Goal: Task Accomplishment & Management: Complete application form

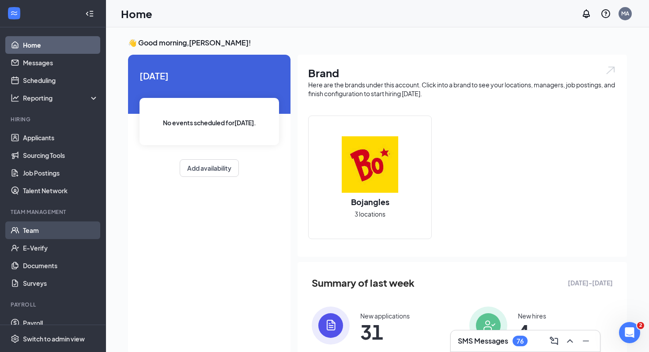
click at [30, 231] on link "Team" at bounding box center [61, 231] width 76 height 18
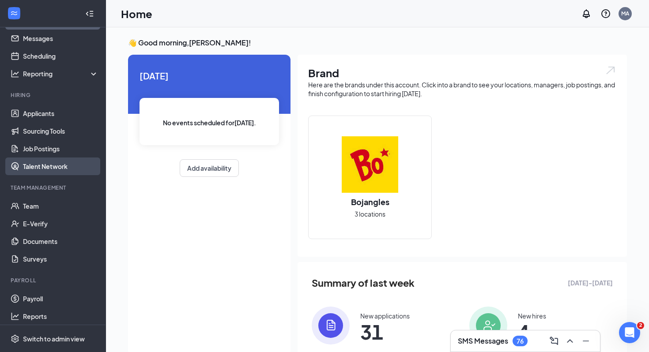
scroll to position [28, 0]
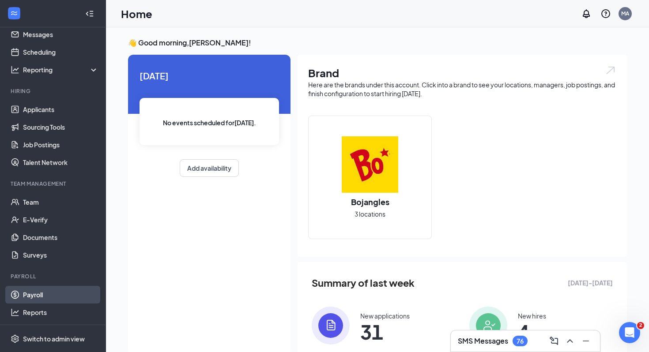
click at [36, 295] on link "Payroll" at bounding box center [61, 295] width 76 height 18
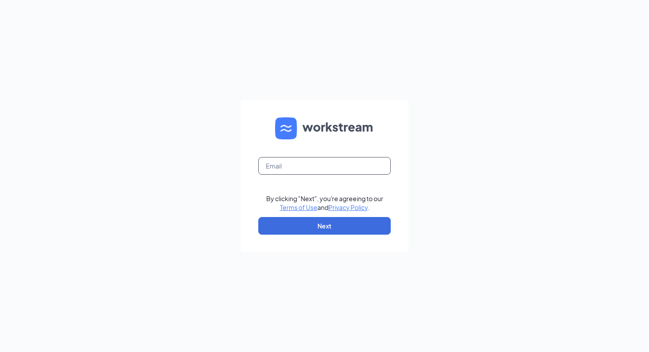
click at [308, 166] on input "text" at bounding box center [324, 166] width 132 height 18
type input "[EMAIL_ADDRESS][PERSON_NAME][DOMAIN_NAME]"
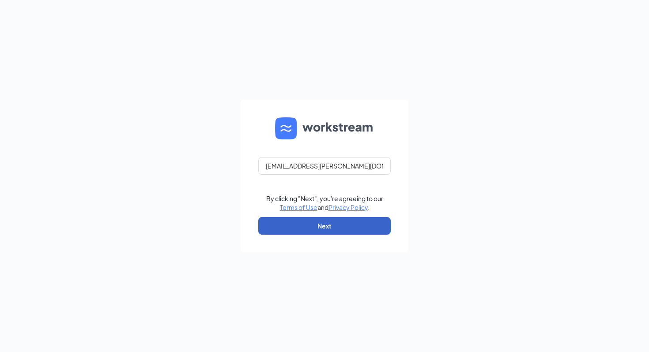
click at [337, 227] on button "Next" at bounding box center [324, 226] width 132 height 18
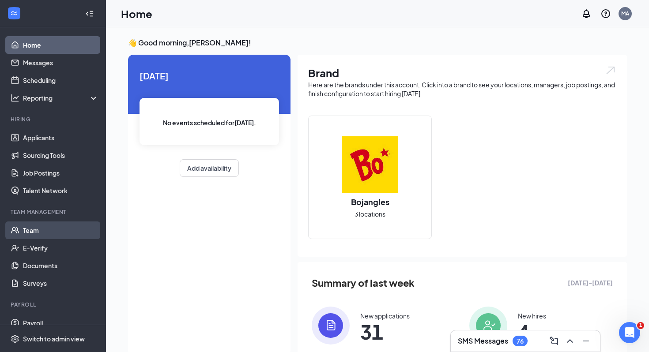
click at [31, 229] on link "Team" at bounding box center [61, 231] width 76 height 18
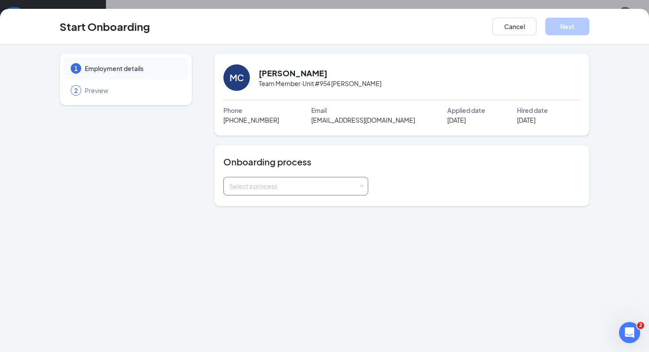
click at [360, 185] on span at bounding box center [362, 187] width 4 height 4
click at [249, 206] on span "Employee onboarding" at bounding box center [259, 205] width 65 height 8
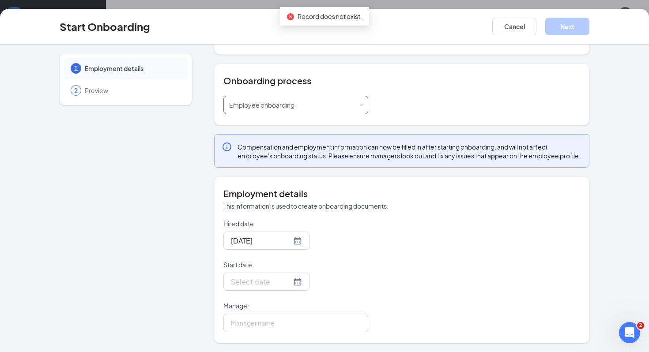
scroll to position [90, 0]
click at [287, 240] on div at bounding box center [266, 240] width 71 height 11
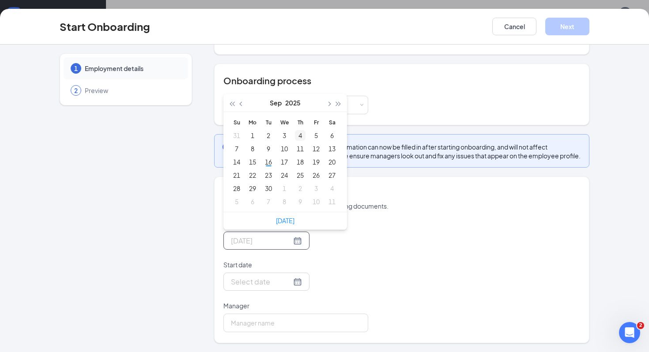
type input "Sep 4, 2025"
type input "Sep 12, 2025"
click at [317, 150] on div "12" at bounding box center [316, 149] width 11 height 11
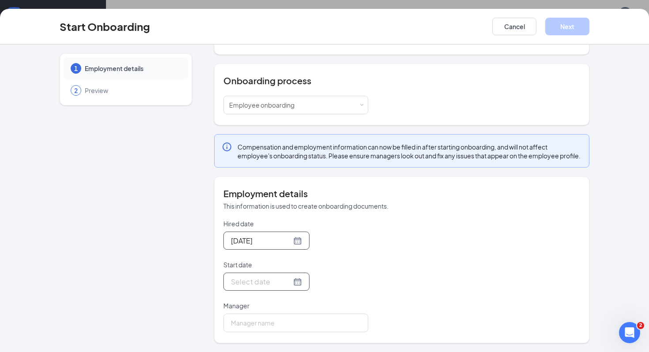
click at [287, 283] on div at bounding box center [266, 281] width 71 height 11
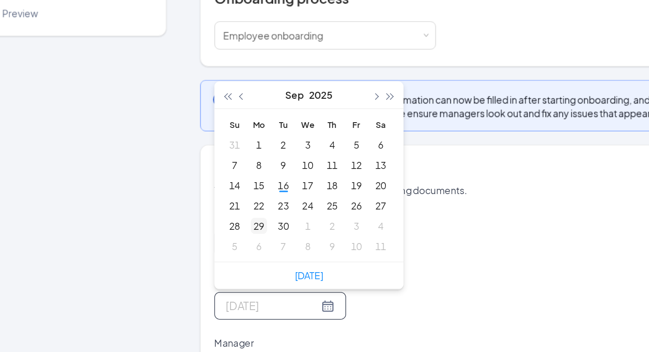
type input "Sep 29, 2025"
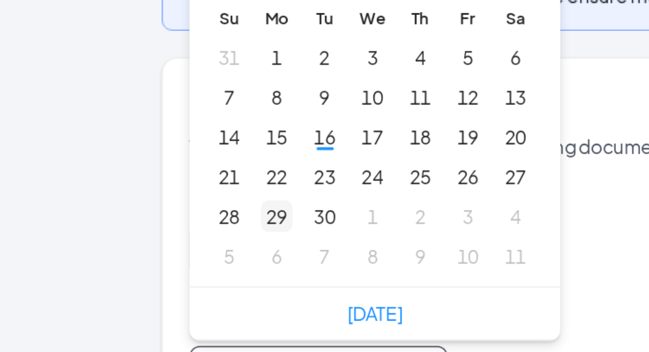
click at [250, 224] on div "29" at bounding box center [252, 229] width 11 height 11
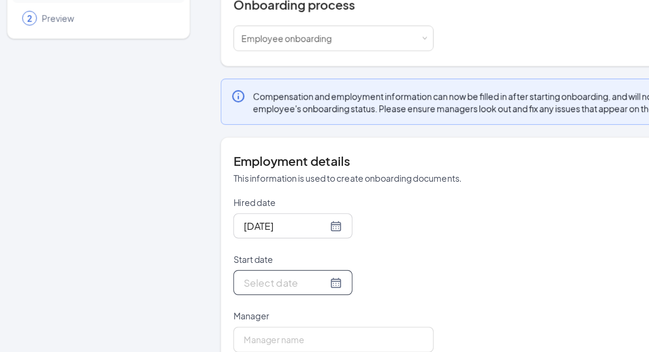
click at [286, 283] on div at bounding box center [266, 281] width 71 height 11
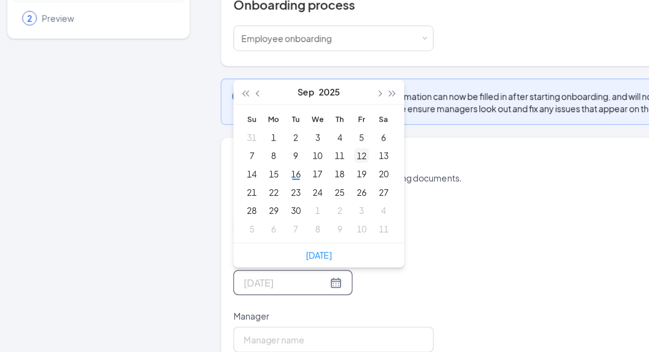
type input "Sep 12, 2025"
click at [316, 189] on div "12" at bounding box center [316, 190] width 11 height 11
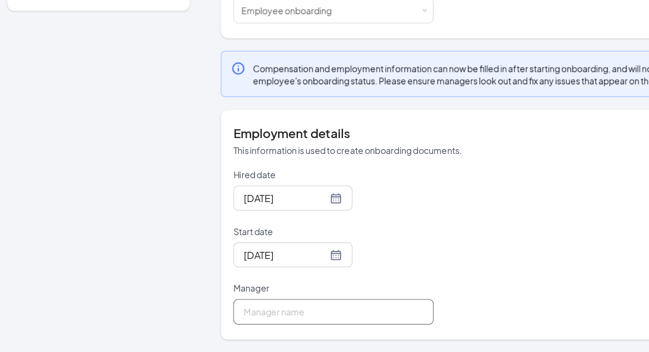
click at [278, 322] on input "Manager" at bounding box center [295, 323] width 145 height 19
type input "w"
type input "Maurissa Wells"
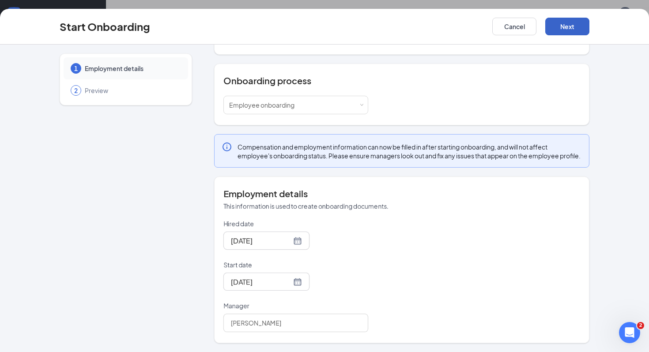
click at [579, 25] on button "Next" at bounding box center [567, 27] width 44 height 18
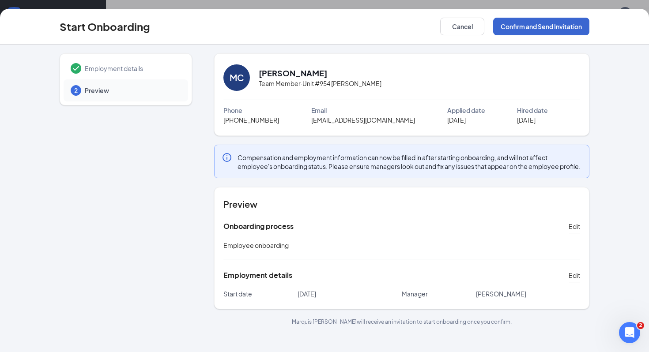
scroll to position [0, 0]
click at [539, 26] on button "Confirm and Send Invitation" at bounding box center [541, 27] width 96 height 18
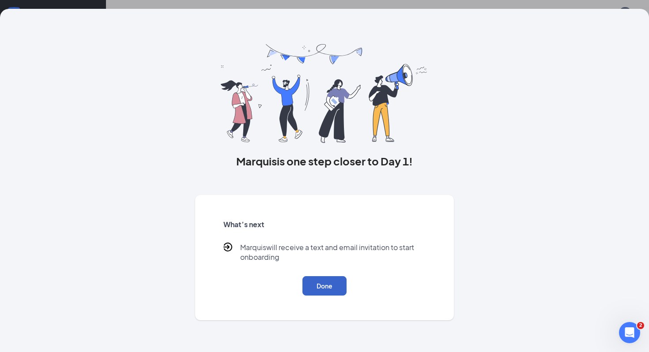
click at [329, 289] on button "Done" at bounding box center [324, 285] width 44 height 19
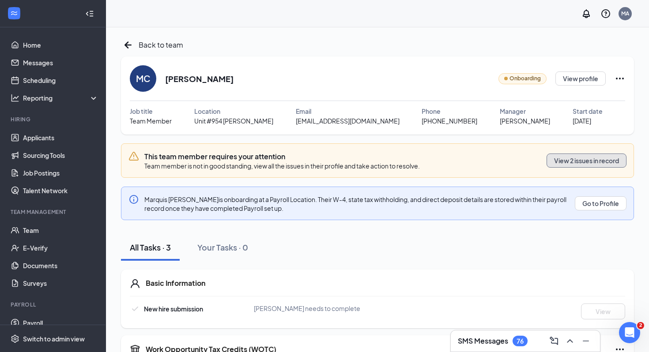
click at [585, 161] on button "View 2 issues in record" at bounding box center [587, 161] width 80 height 14
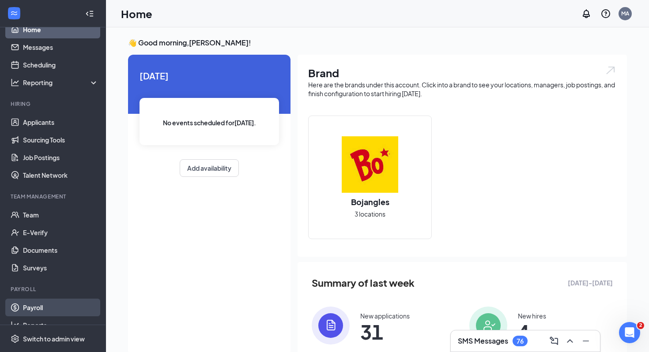
scroll to position [19, 0]
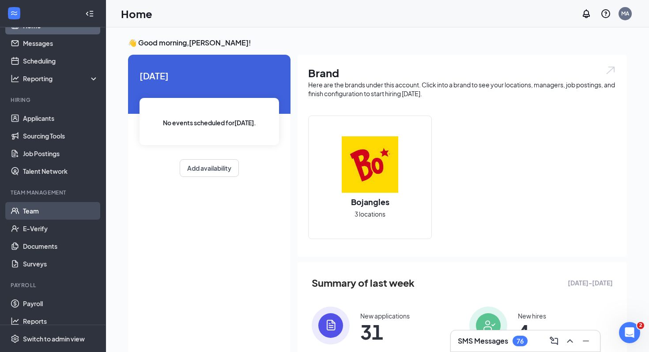
click at [34, 204] on link "Team" at bounding box center [61, 211] width 76 height 18
